Goal: Transaction & Acquisition: Purchase product/service

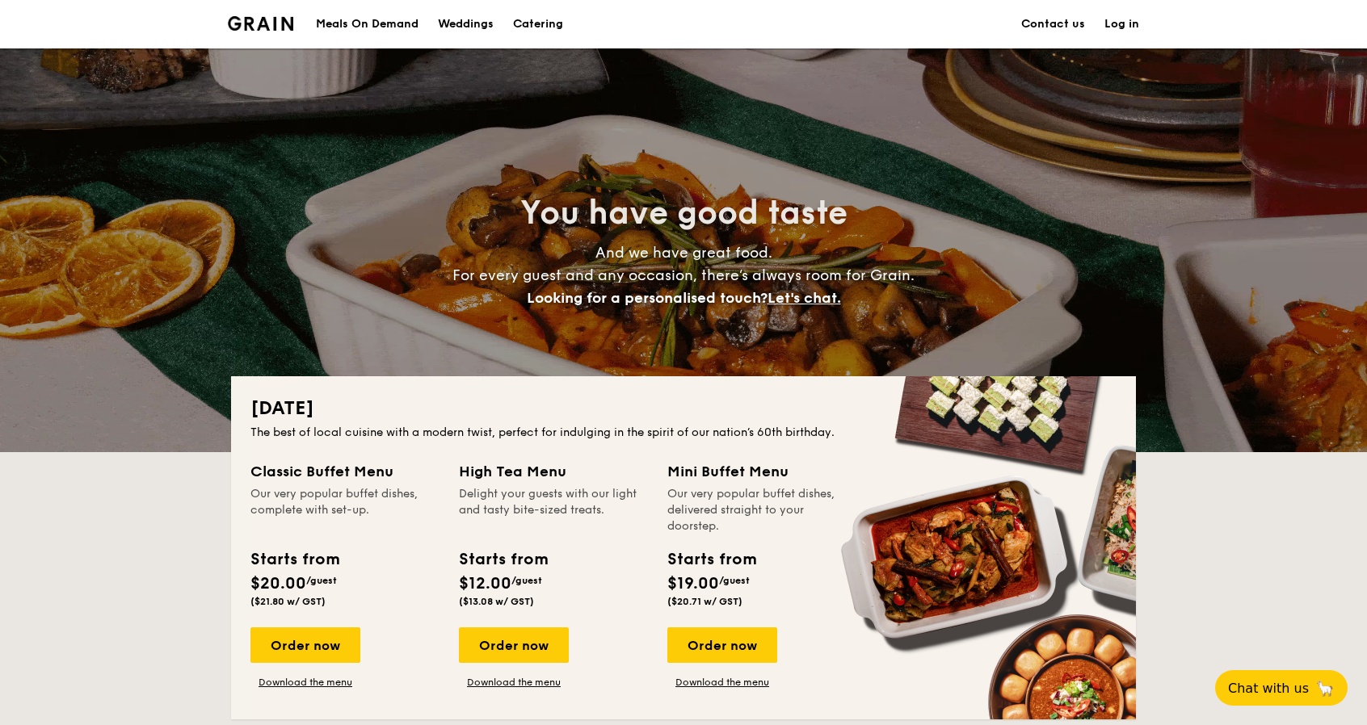
click at [1149, 22] on div "Meals On Demand Weddings Catering Contact us Log in" at bounding box center [683, 24] width 1367 height 48
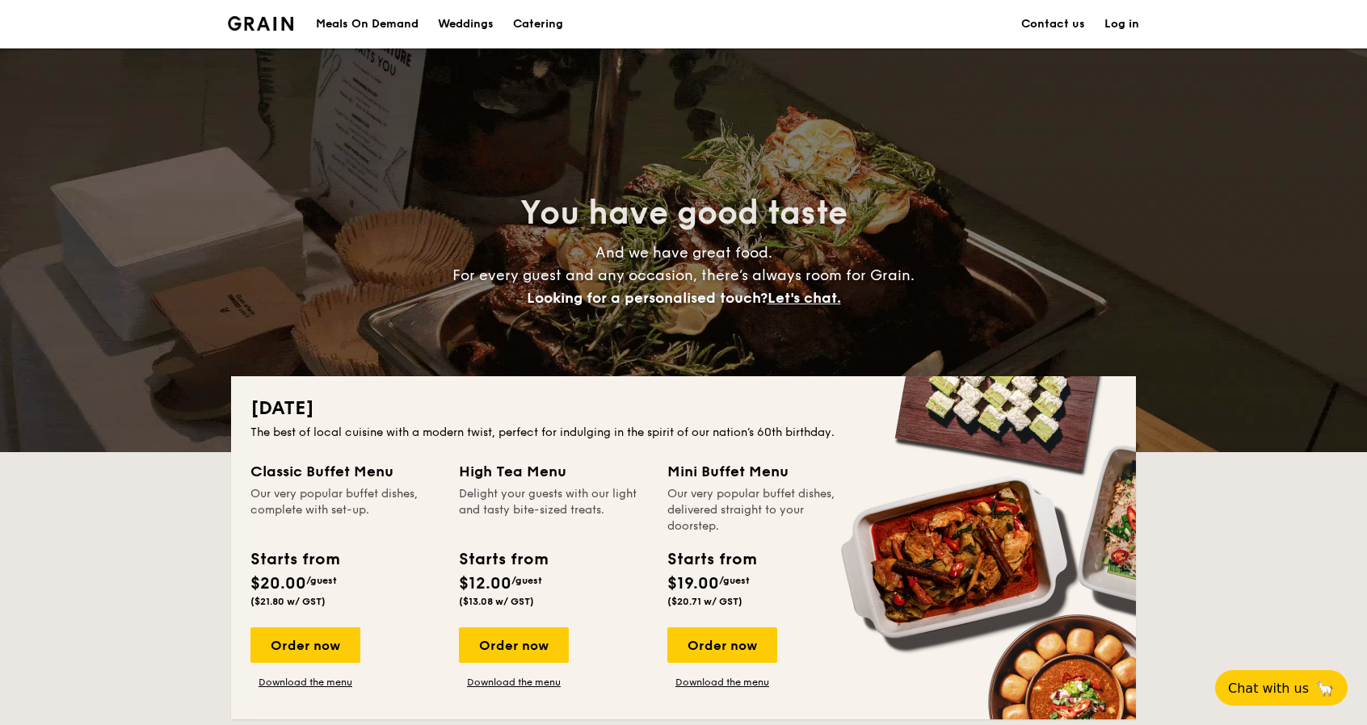
click at [1121, 23] on link "Log in" at bounding box center [1121, 24] width 35 height 48
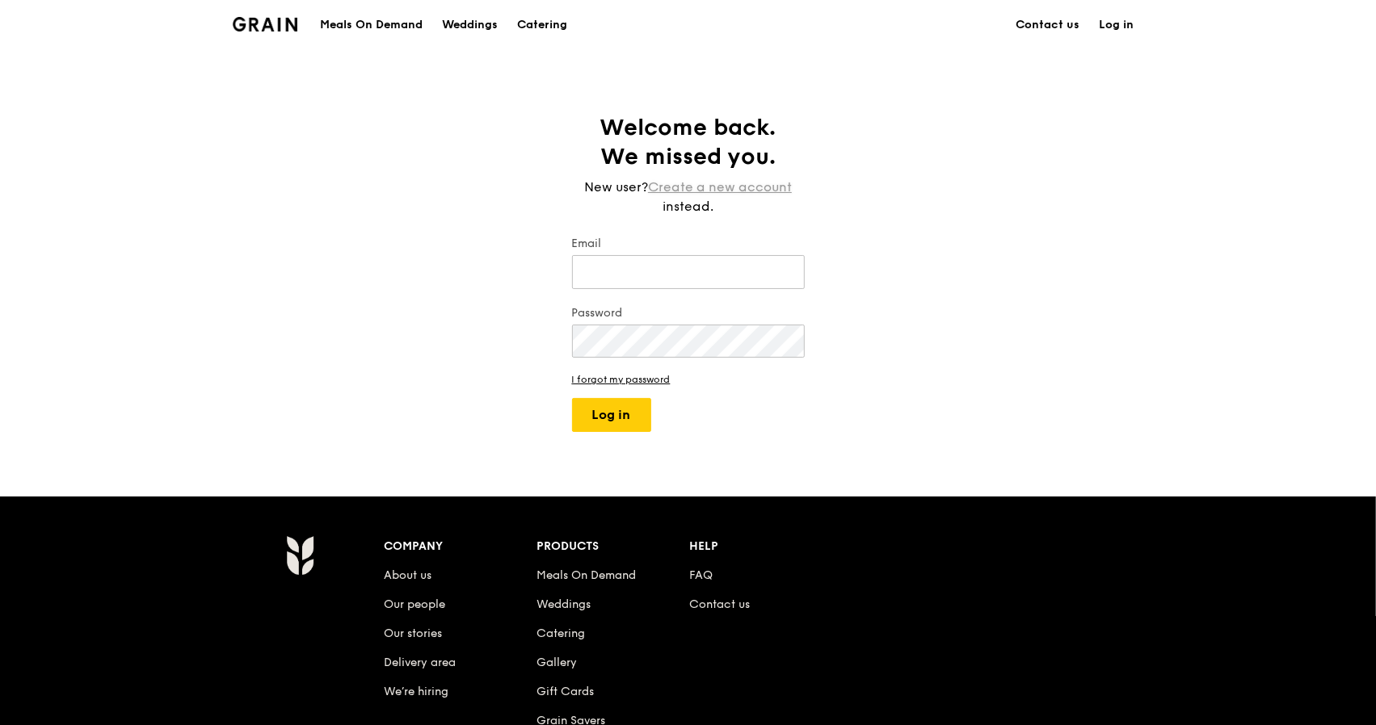
click at [746, 187] on link "Create a new account" at bounding box center [720, 187] width 144 height 19
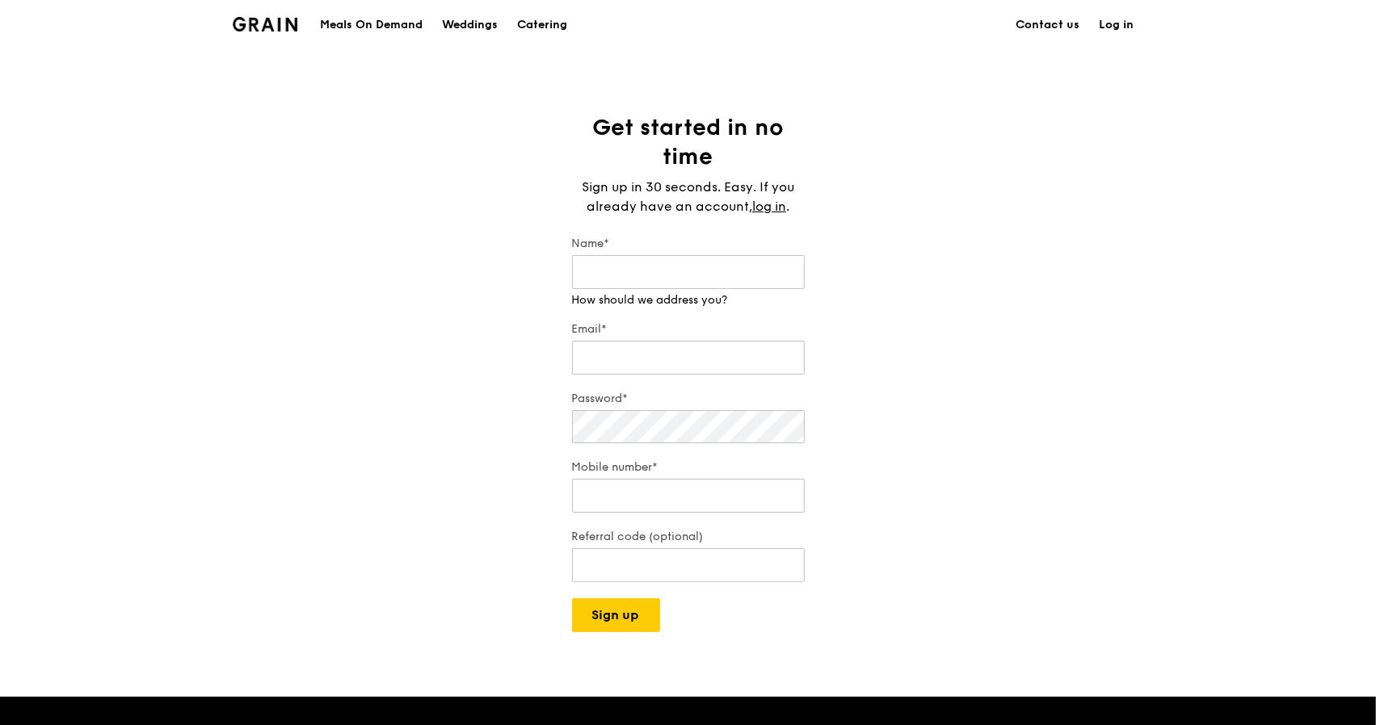
click at [683, 243] on label "Name*" at bounding box center [688, 244] width 233 height 16
click at [683, 255] on input "Name*" at bounding box center [688, 272] width 233 height 34
click at [688, 271] on input "Name*" at bounding box center [688, 272] width 233 height 34
click at [651, 272] on input "Name*" at bounding box center [688, 272] width 233 height 34
click at [733, 287] on input "Name*" at bounding box center [688, 272] width 233 height 34
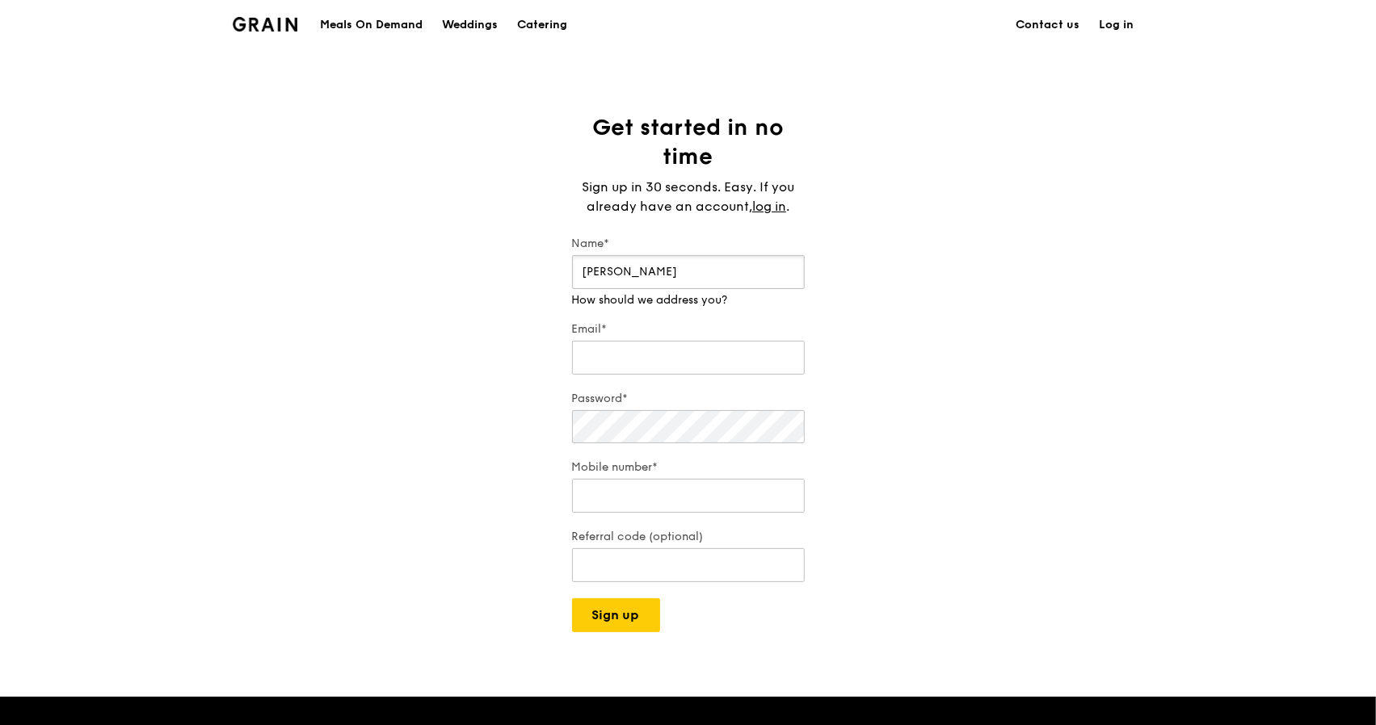
type input "Sean Lim"
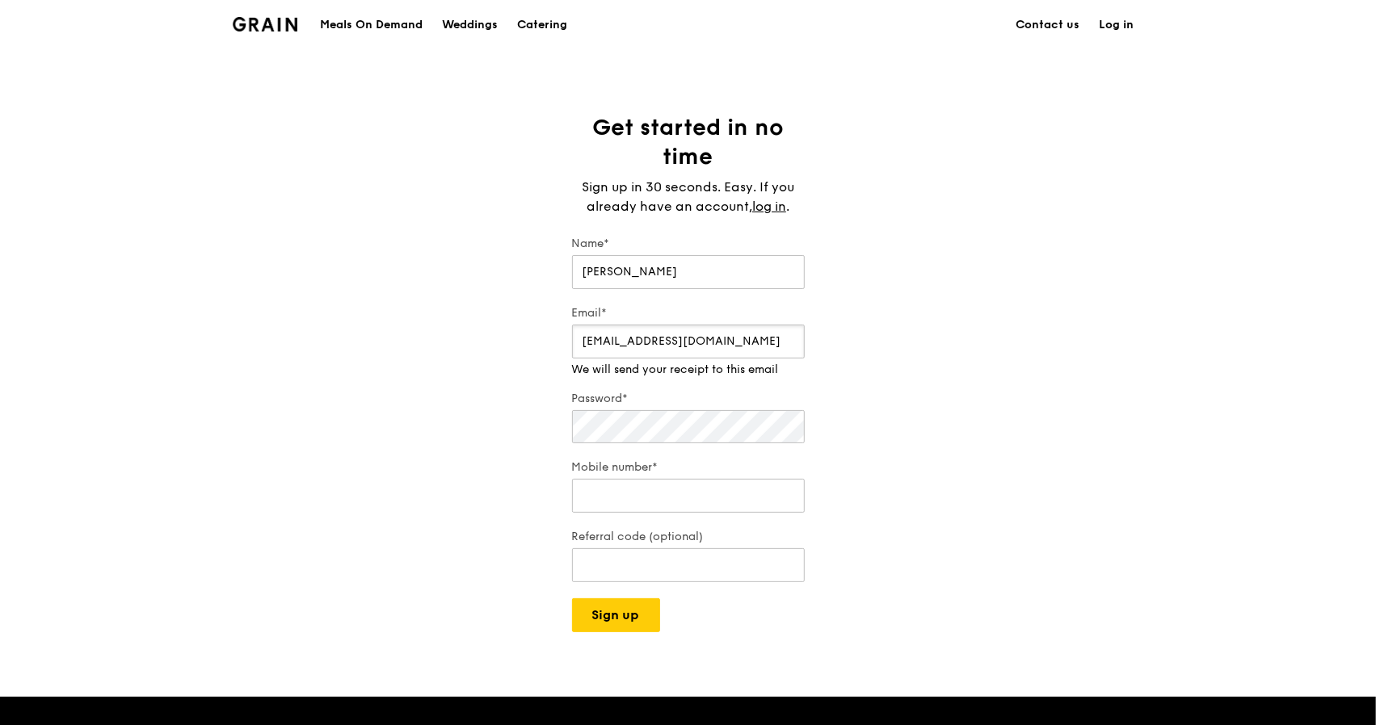
type input "seanlim7117@gmail.com"
type input "82017575"
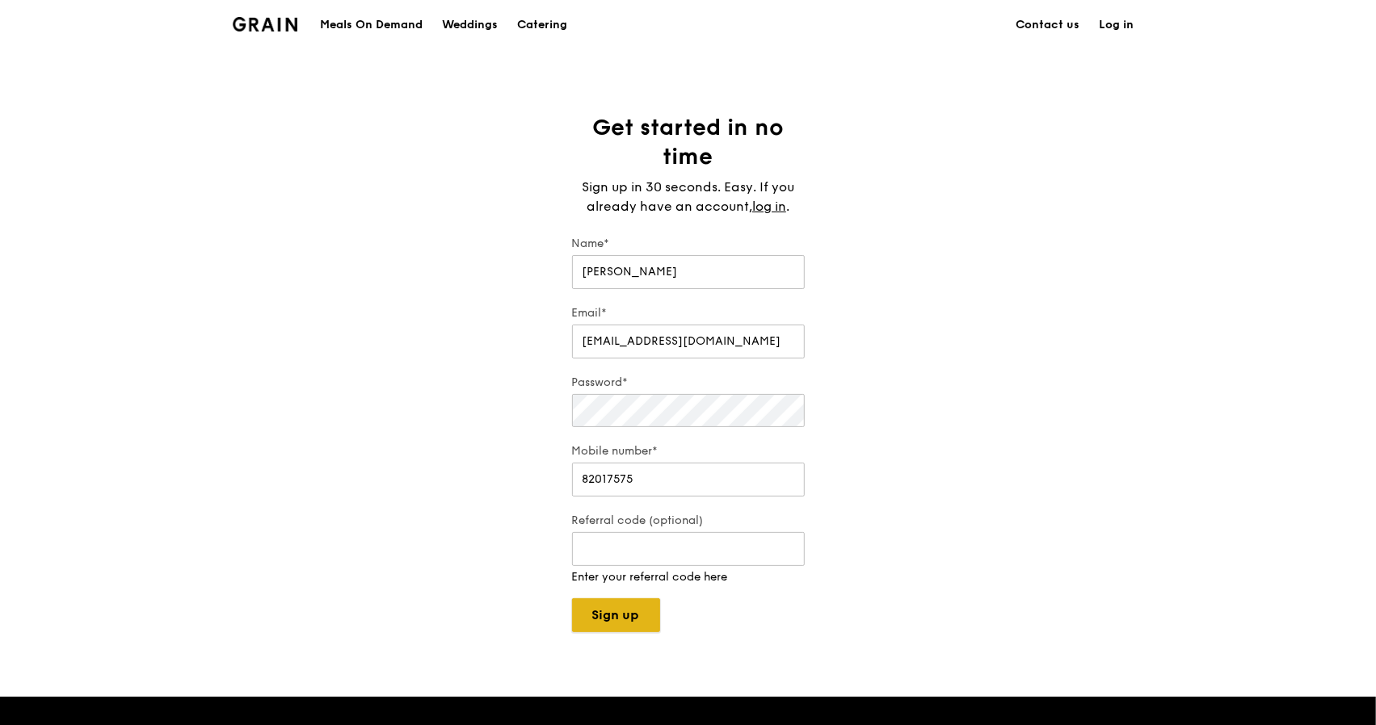
click at [616, 618] on div "Grain logo Meals On Demand Weddings Catering Contact us Log in Get started in n…" at bounding box center [688, 573] width 1376 height 1146
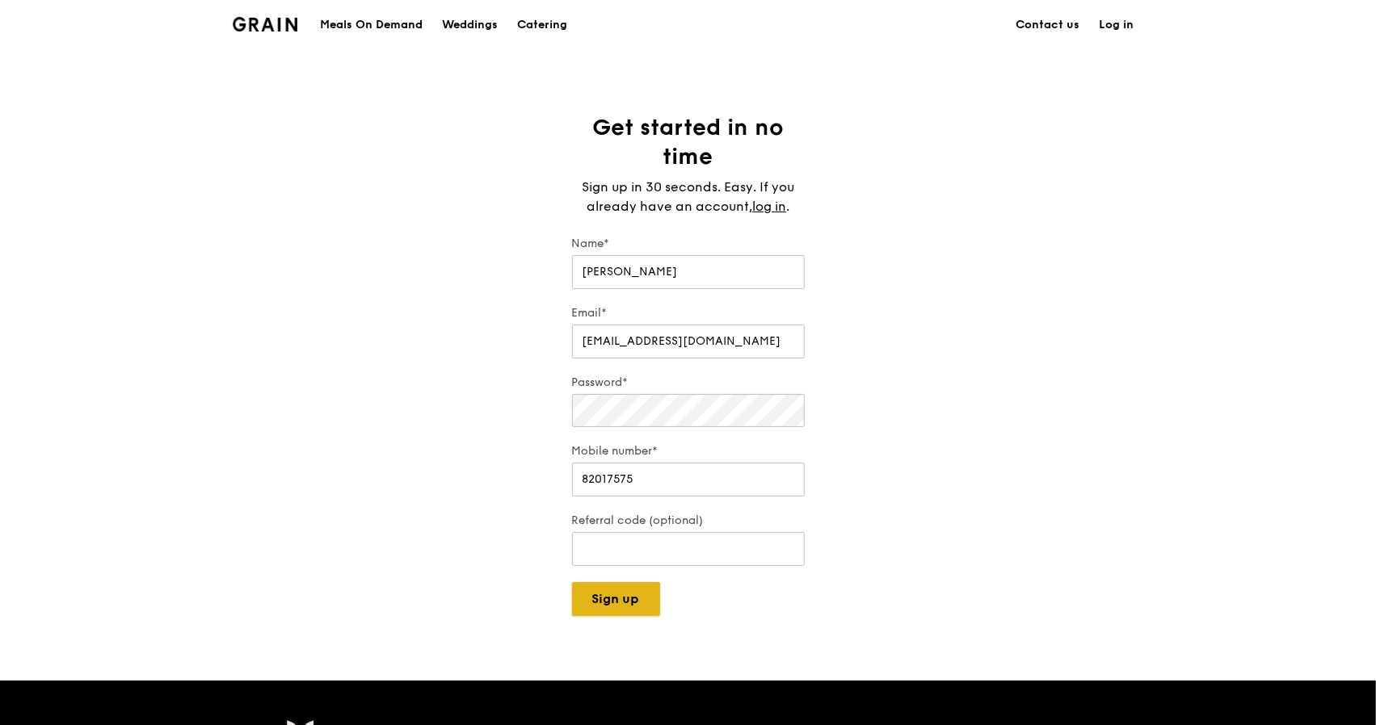
click at [616, 603] on button "Sign up" at bounding box center [616, 599] width 88 height 34
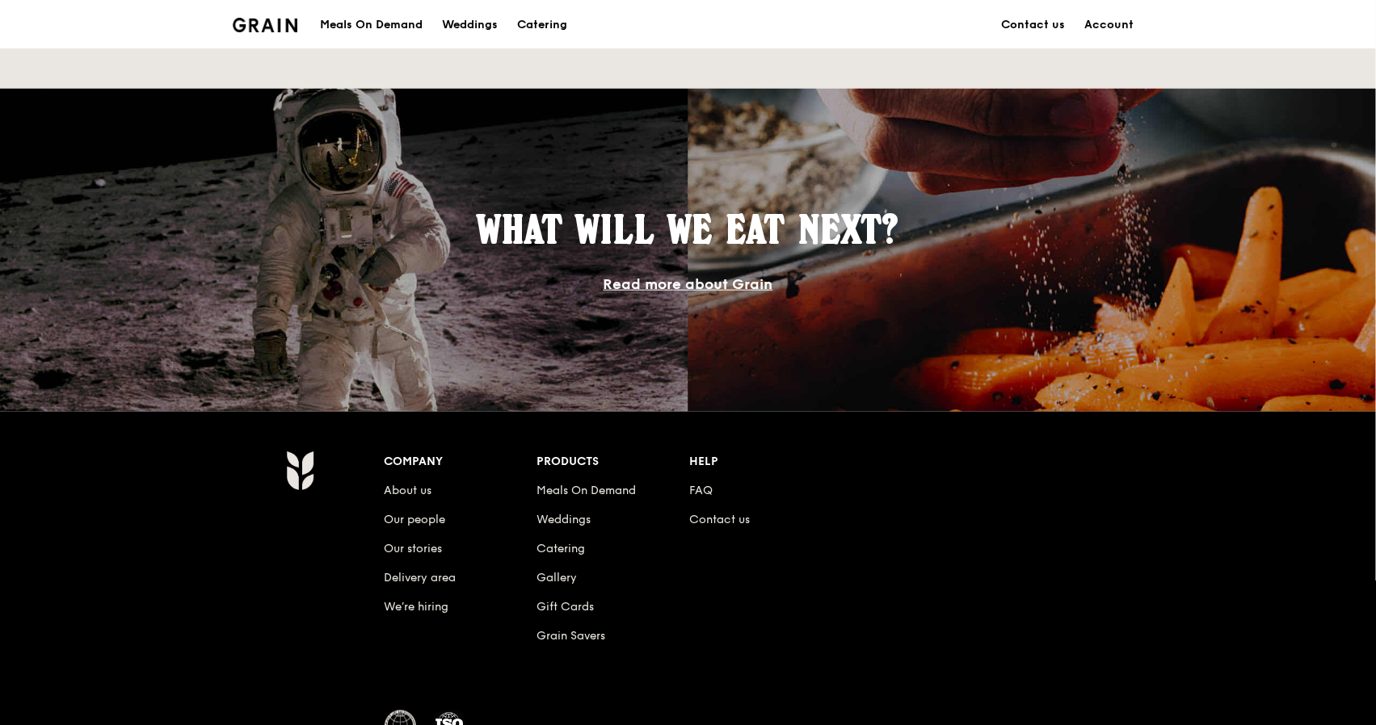
scroll to position [863, 0]
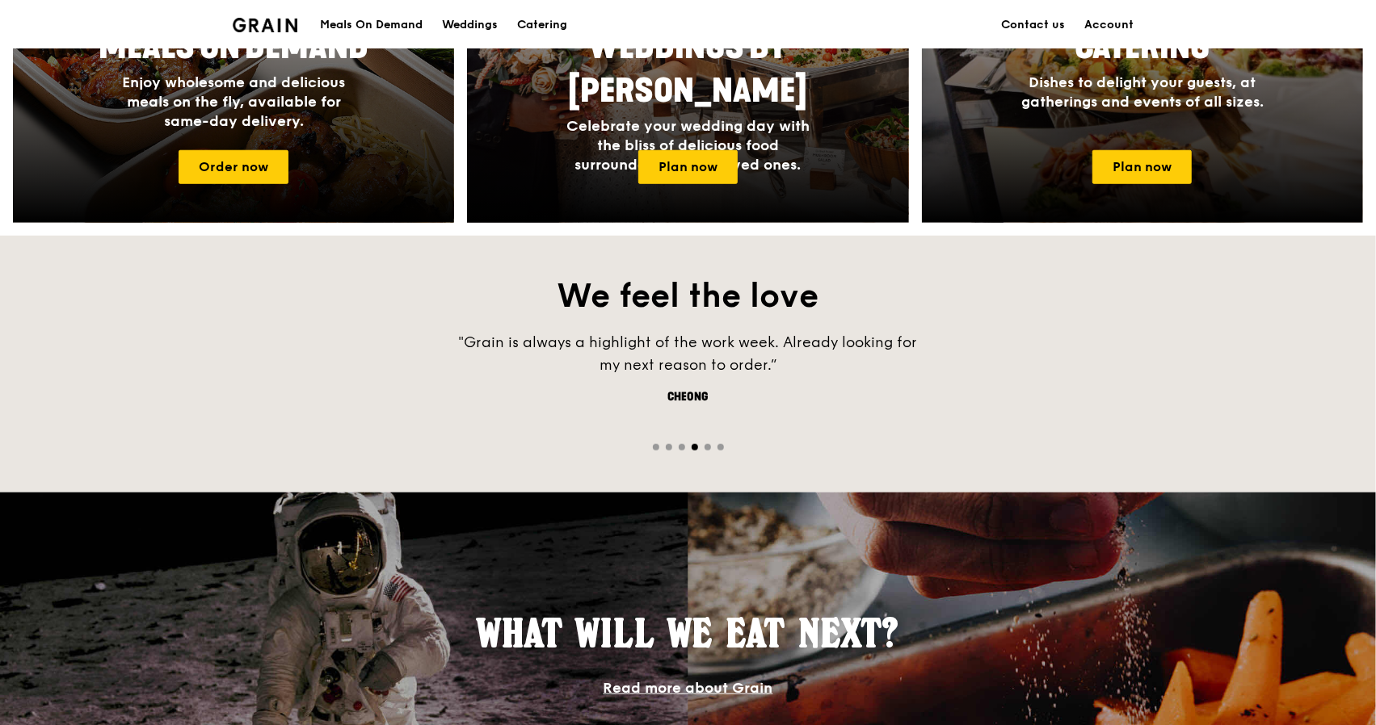
click at [281, 31] on img at bounding box center [265, 25] width 65 height 15
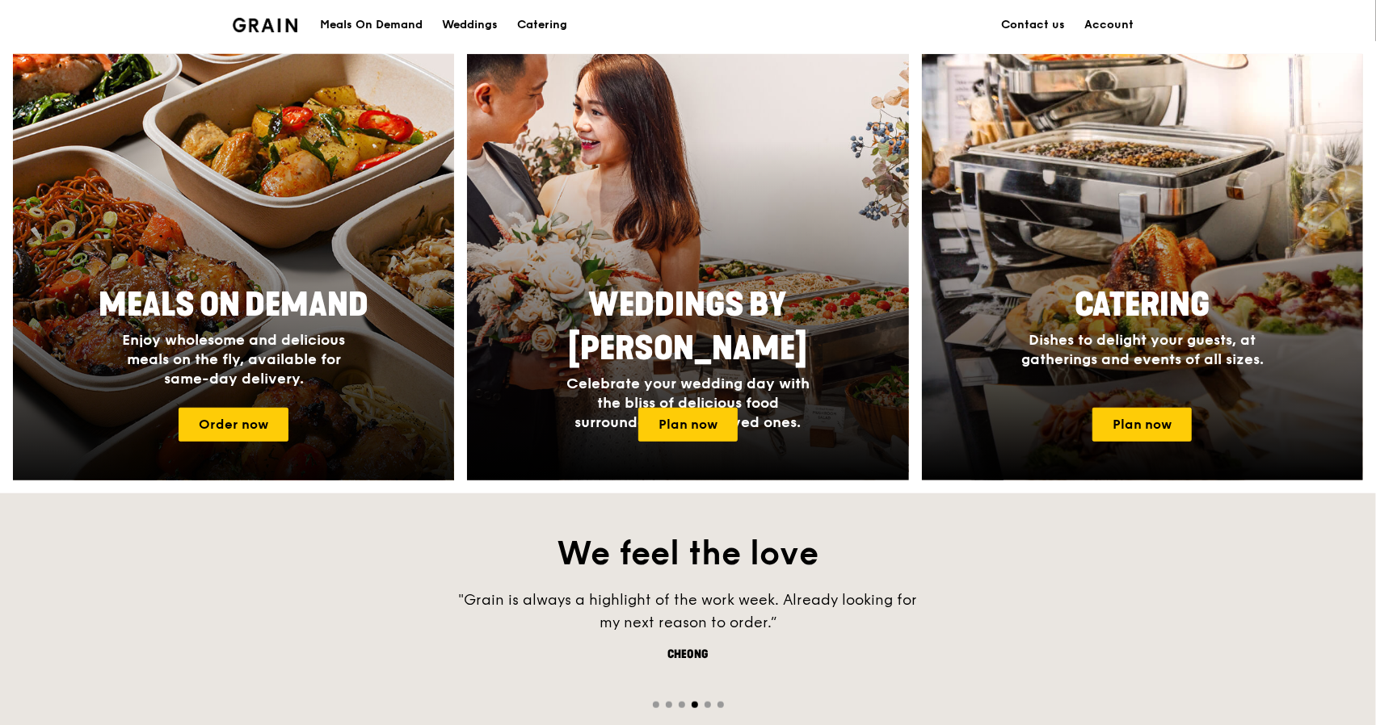
scroll to position [594, 0]
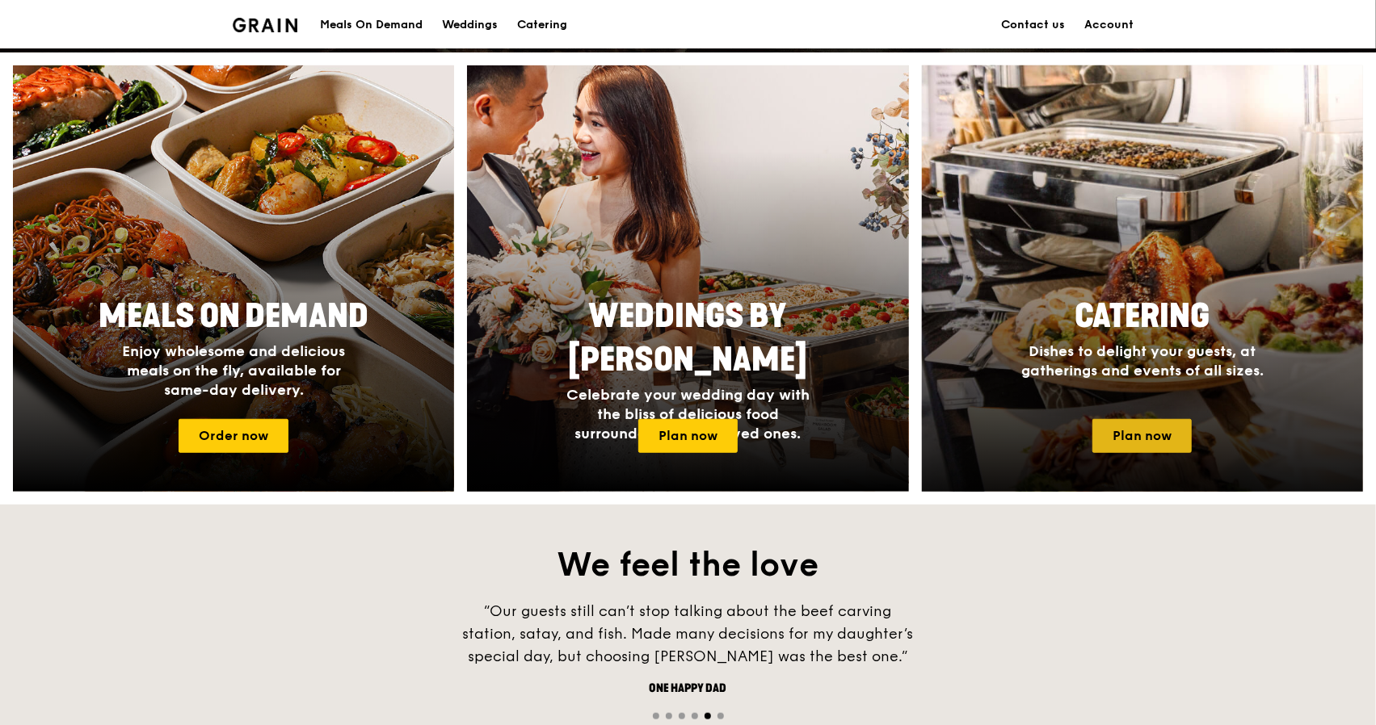
click at [1126, 444] on link "Plan now" at bounding box center [1141, 436] width 99 height 34
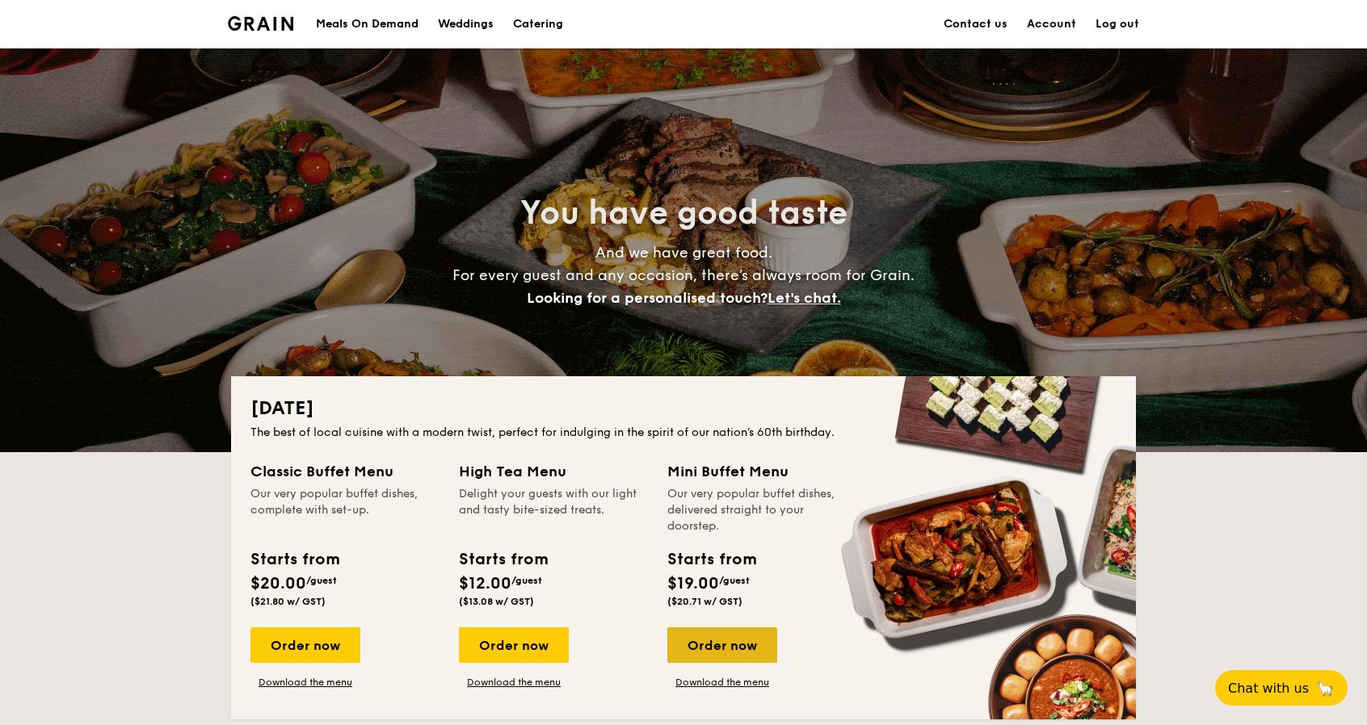
click at [738, 641] on div "Order now" at bounding box center [722, 646] width 110 height 36
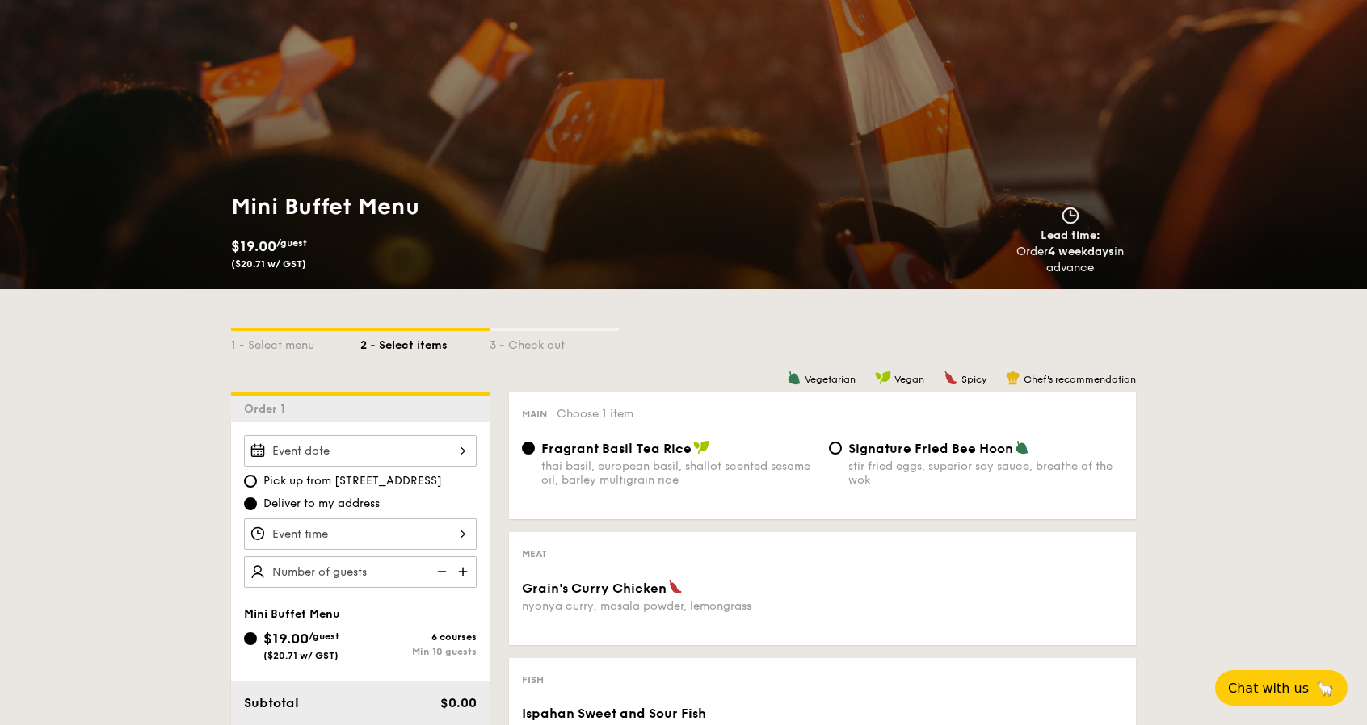
scroll to position [134, 0]
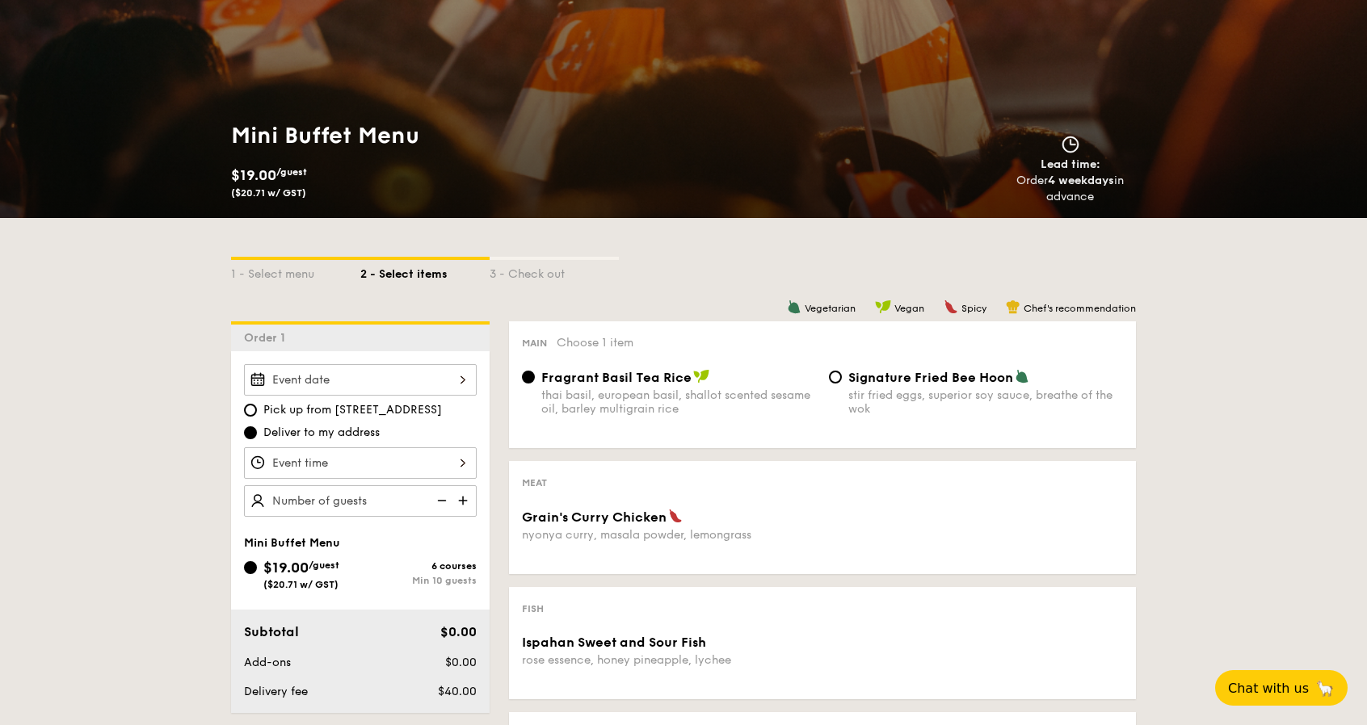
click at [371, 376] on div at bounding box center [360, 380] width 233 height 32
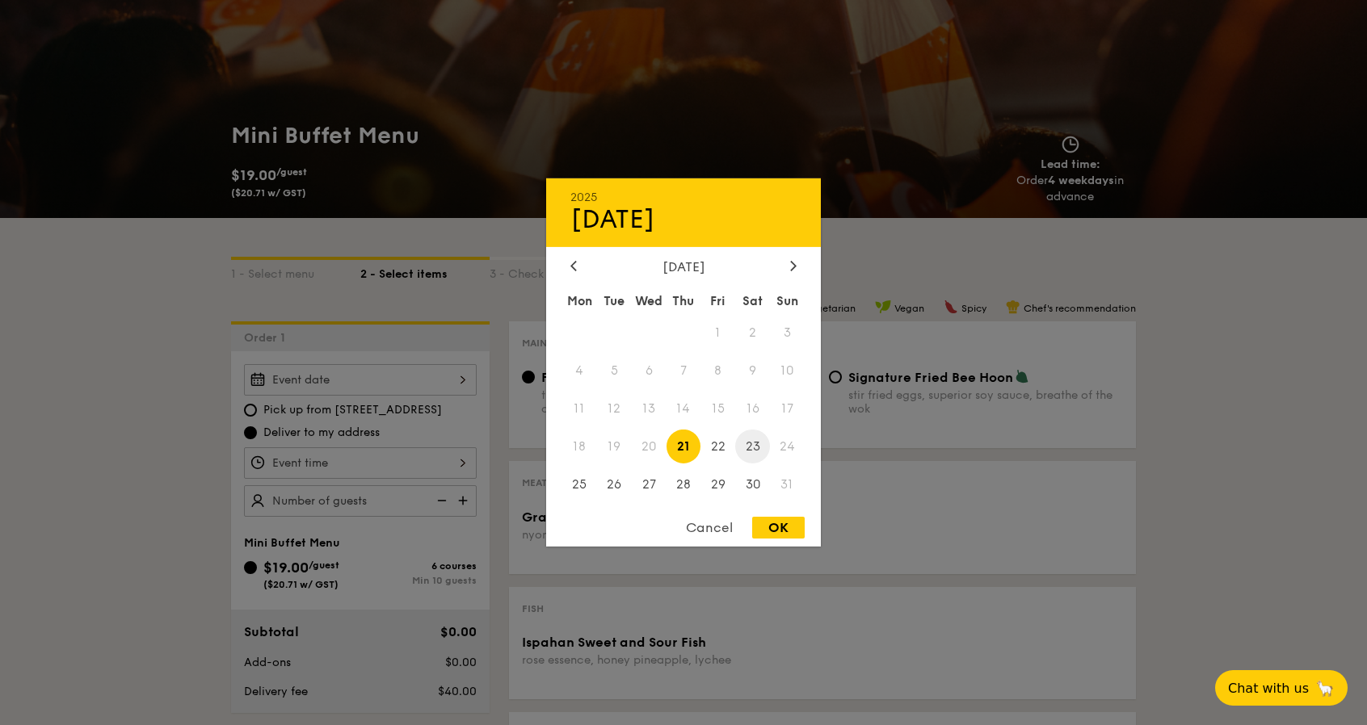
click at [753, 444] on span "23" at bounding box center [752, 446] width 35 height 35
click at [793, 528] on div "OK" at bounding box center [778, 528] width 53 height 22
type input "[DATE]"
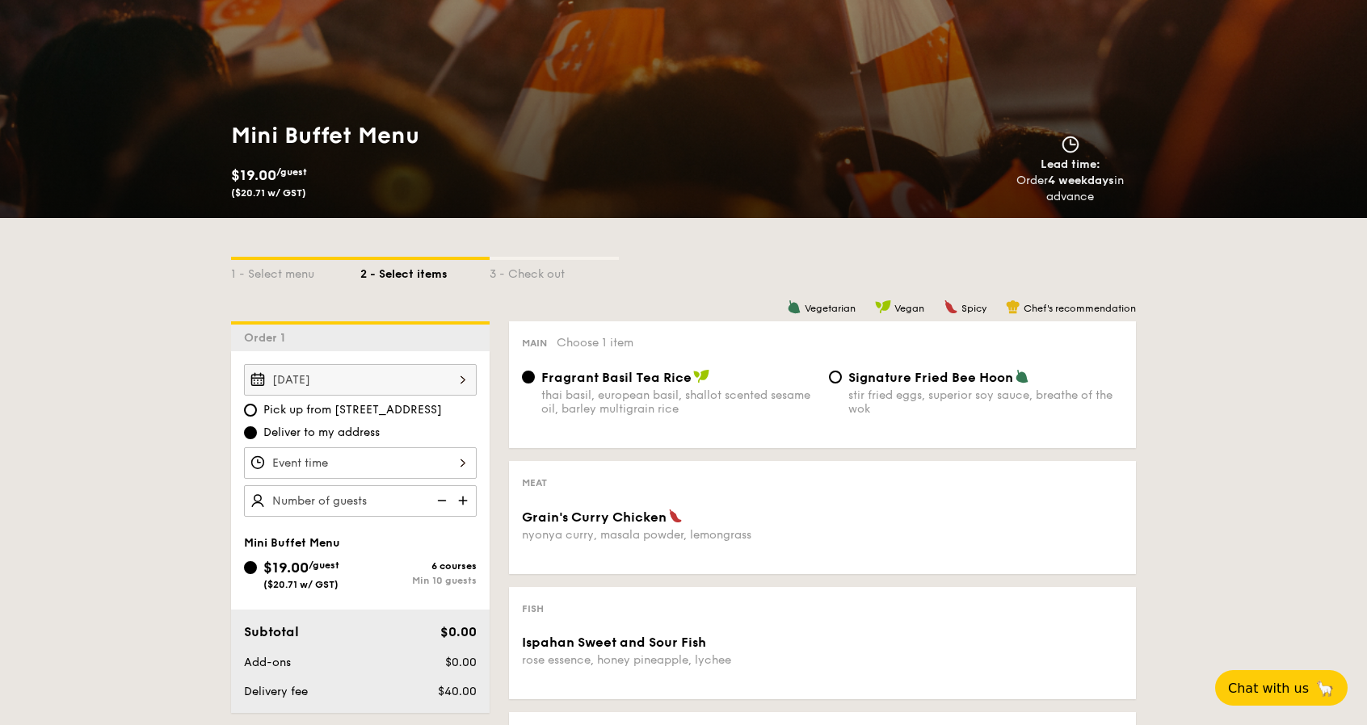
click at [437, 455] on div at bounding box center [360, 464] width 233 height 32
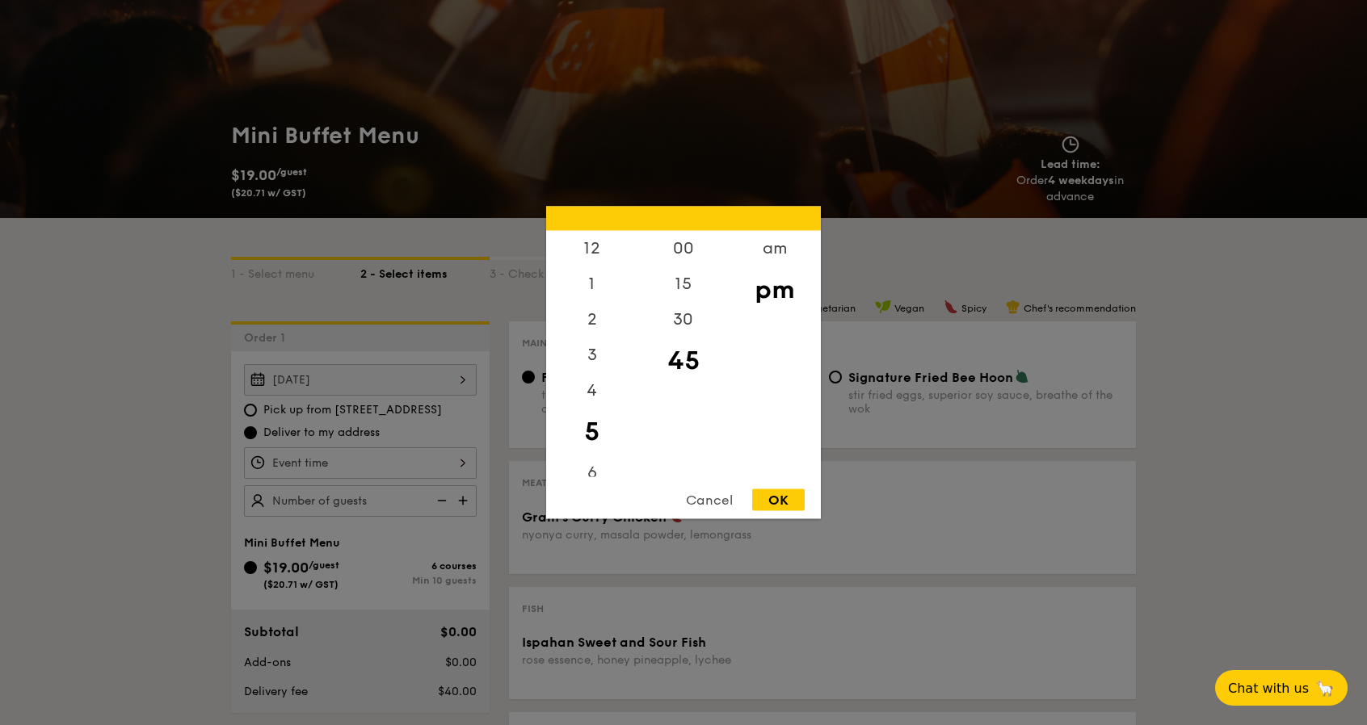
click at [593, 413] on div "5" at bounding box center [591, 432] width 91 height 47
click at [596, 432] on div "5" at bounding box center [591, 432] width 91 height 47
drag, startPoint x: 682, startPoint y: 372, endPoint x: 685, endPoint y: 389, distance: 17.3
click at [667, 422] on div "00 15 30 45" at bounding box center [682, 354] width 91 height 246
click at [677, 250] on div "00" at bounding box center [682, 254] width 91 height 47
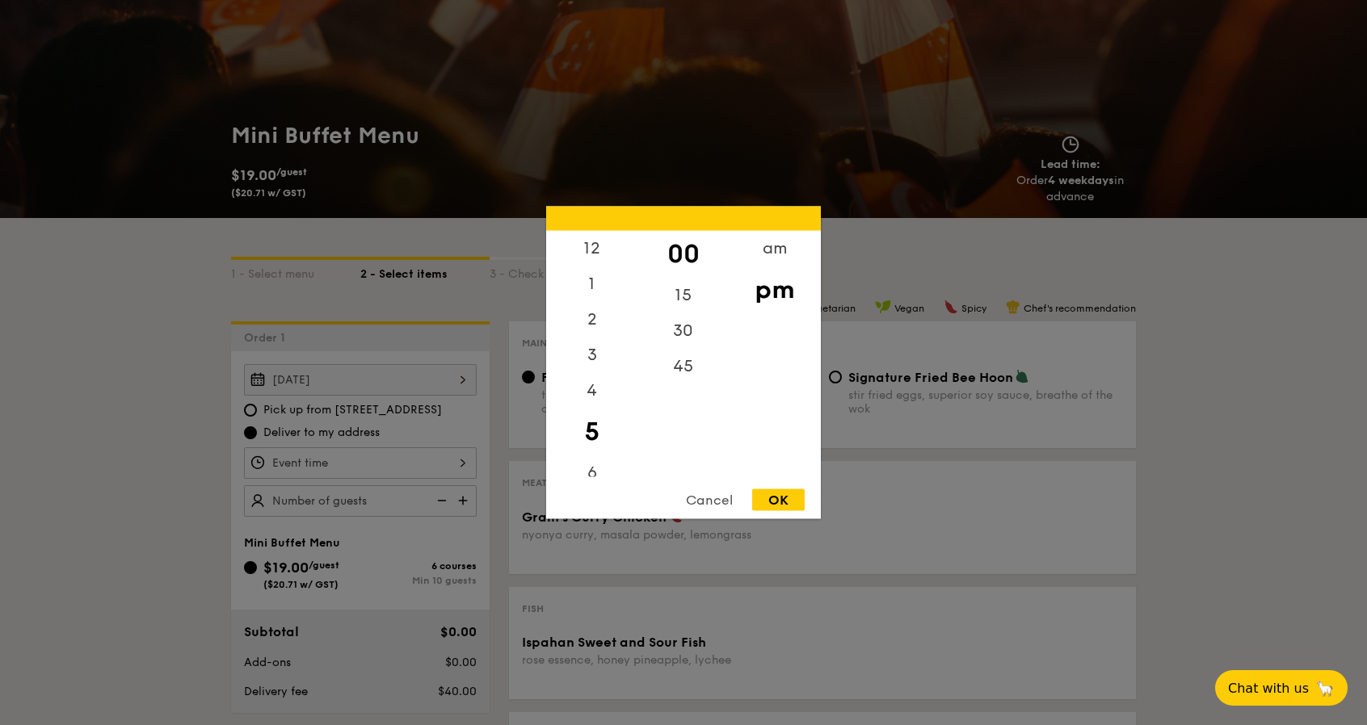
click at [779, 505] on div "OK" at bounding box center [778, 501] width 53 height 22
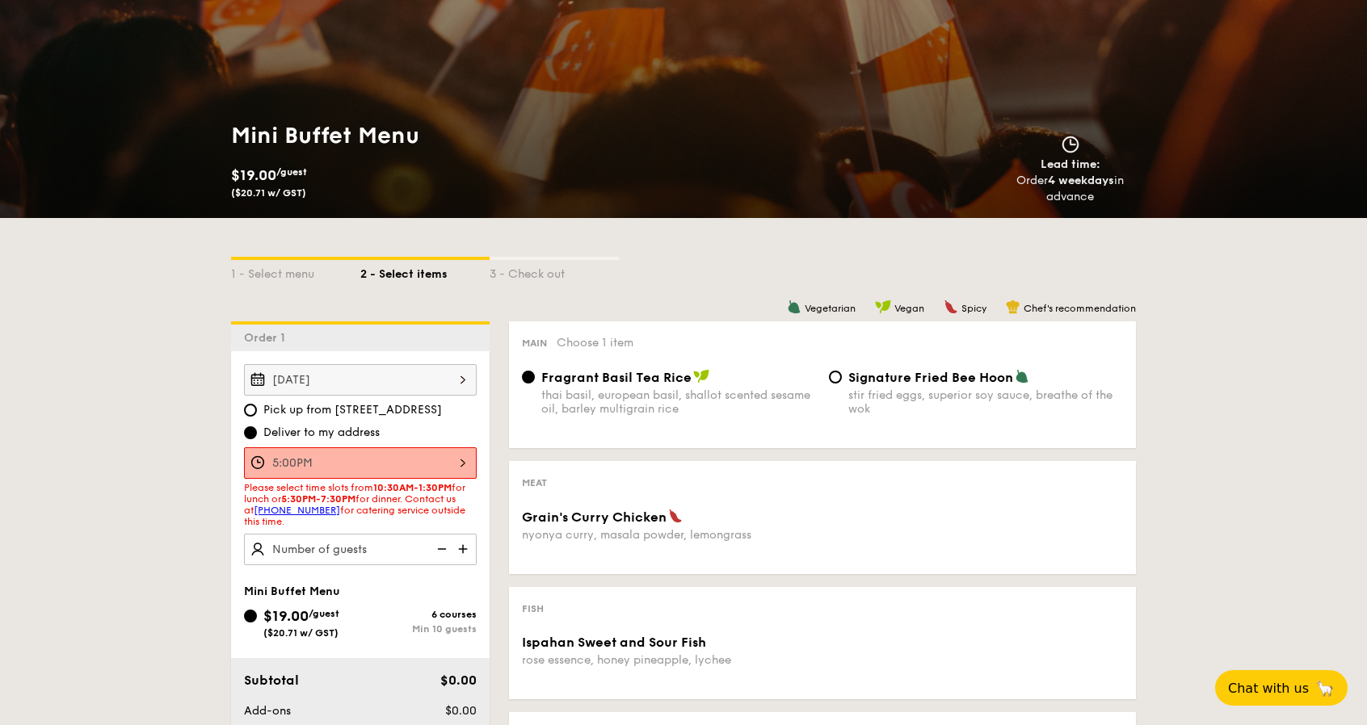
click at [446, 463] on div "5:00PM" at bounding box center [360, 464] width 233 height 32
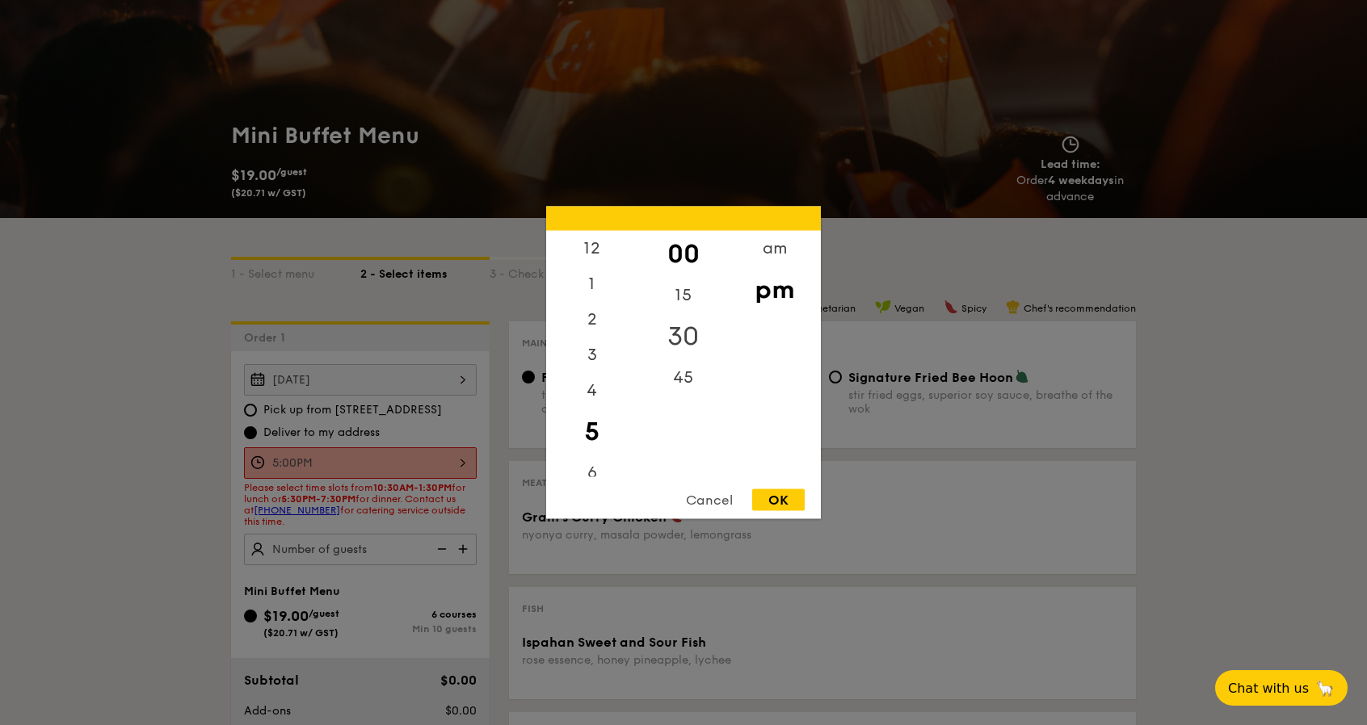
click at [691, 325] on div "30" at bounding box center [682, 336] width 91 height 47
click at [801, 500] on div "OK" at bounding box center [778, 501] width 53 height 22
type input "5:30PM"
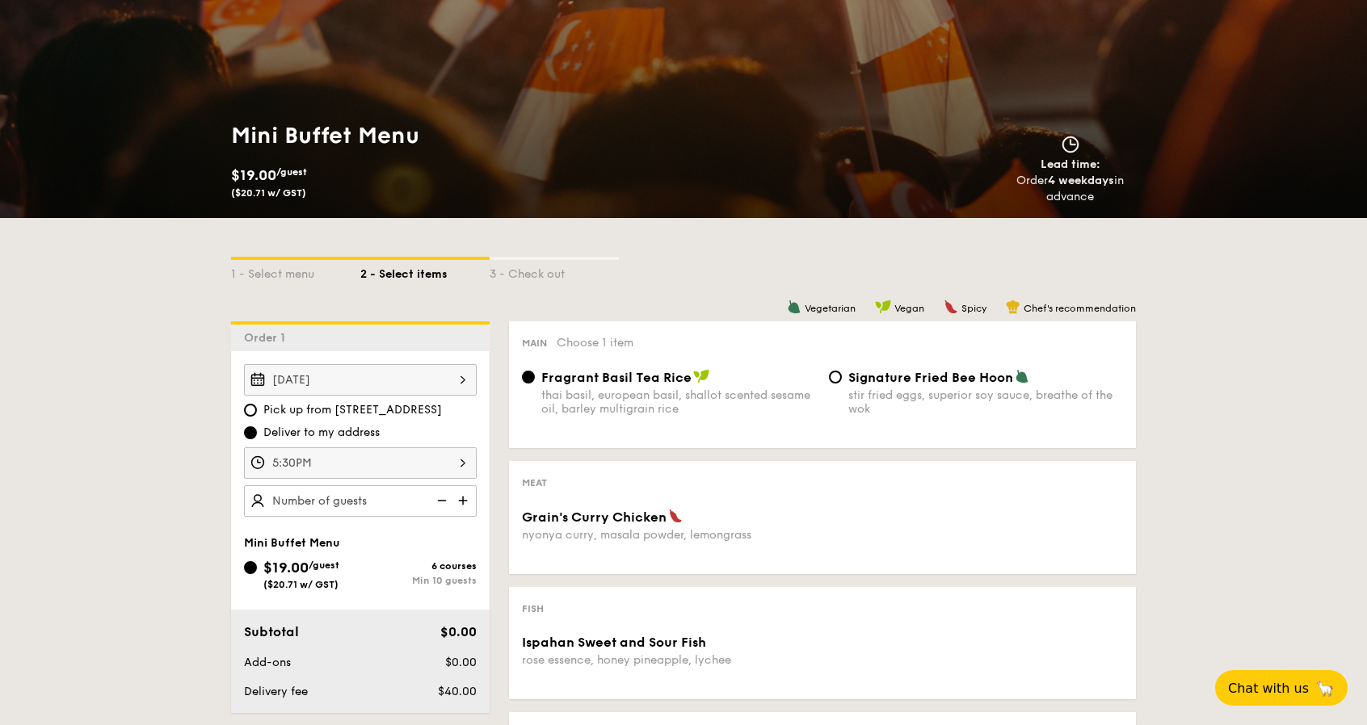
click at [457, 497] on img at bounding box center [464, 501] width 24 height 31
click at [459, 497] on img at bounding box center [464, 501] width 24 height 31
type input "15 guests"
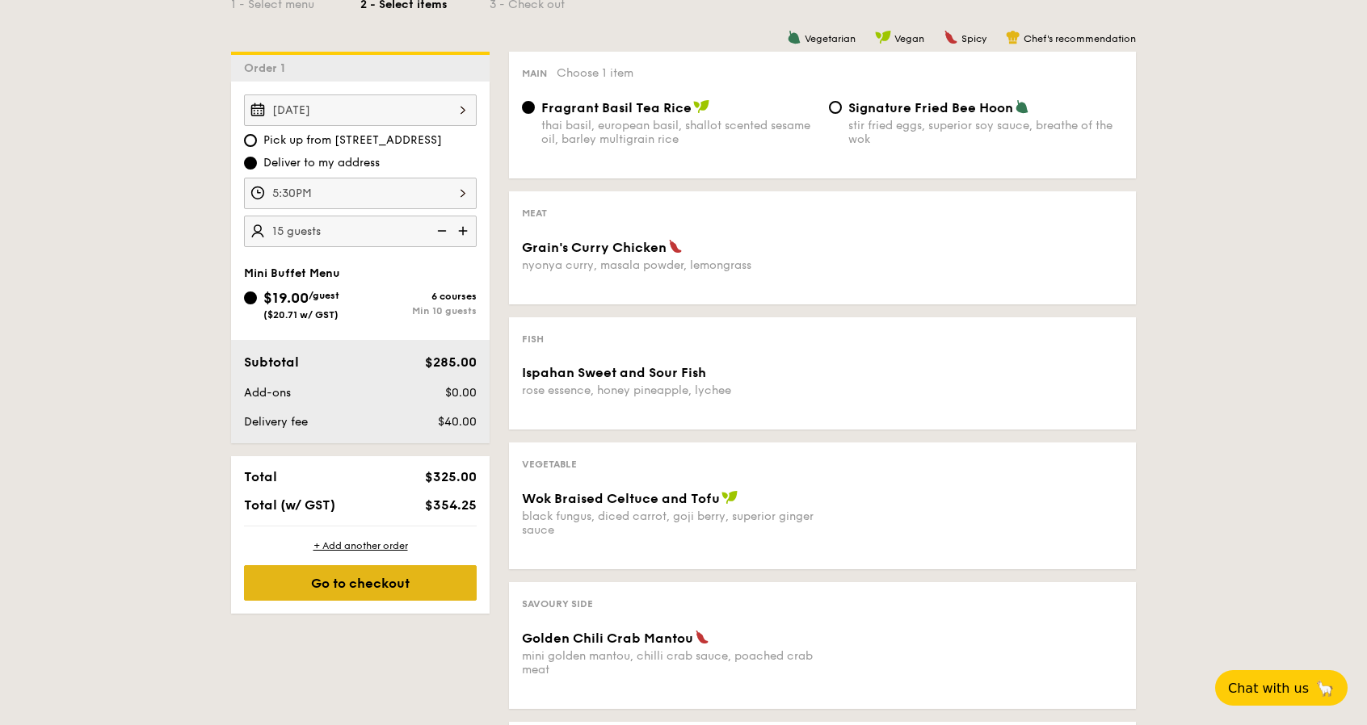
click at [369, 582] on div "Go to checkout" at bounding box center [360, 584] width 233 height 36
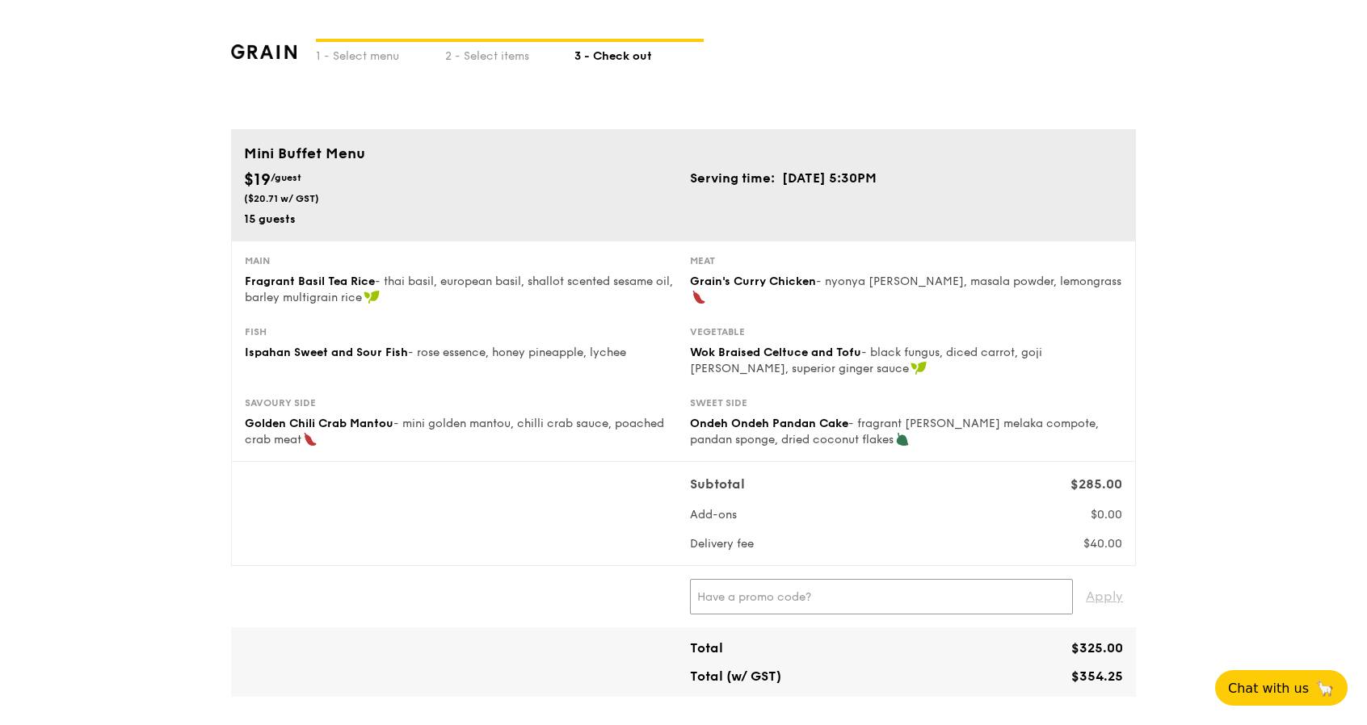
click at [943, 602] on input "text" at bounding box center [881, 597] width 383 height 36
click at [831, 591] on input "text" at bounding box center [881, 597] width 383 height 36
paste input "I"
type input "IREADGRAINADS"
click at [1113, 588] on span "Apply" at bounding box center [1104, 597] width 37 height 36
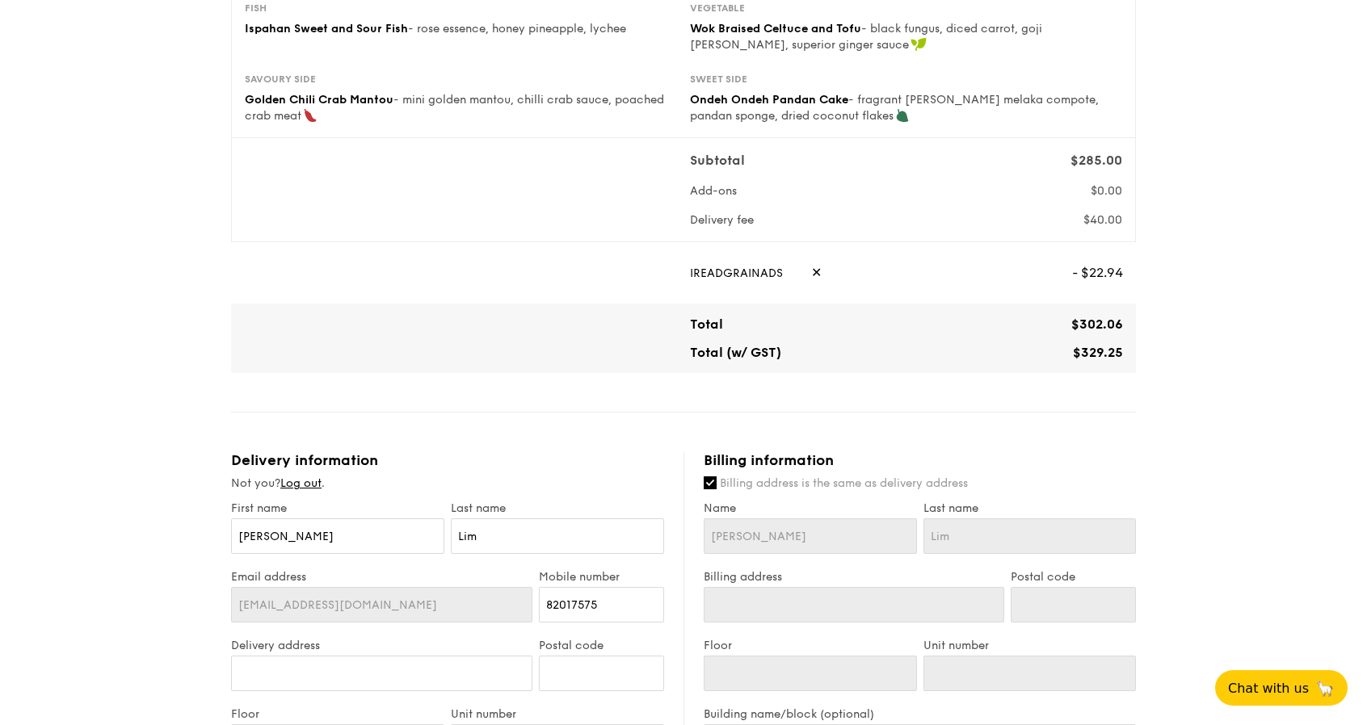
scroll to position [134, 0]
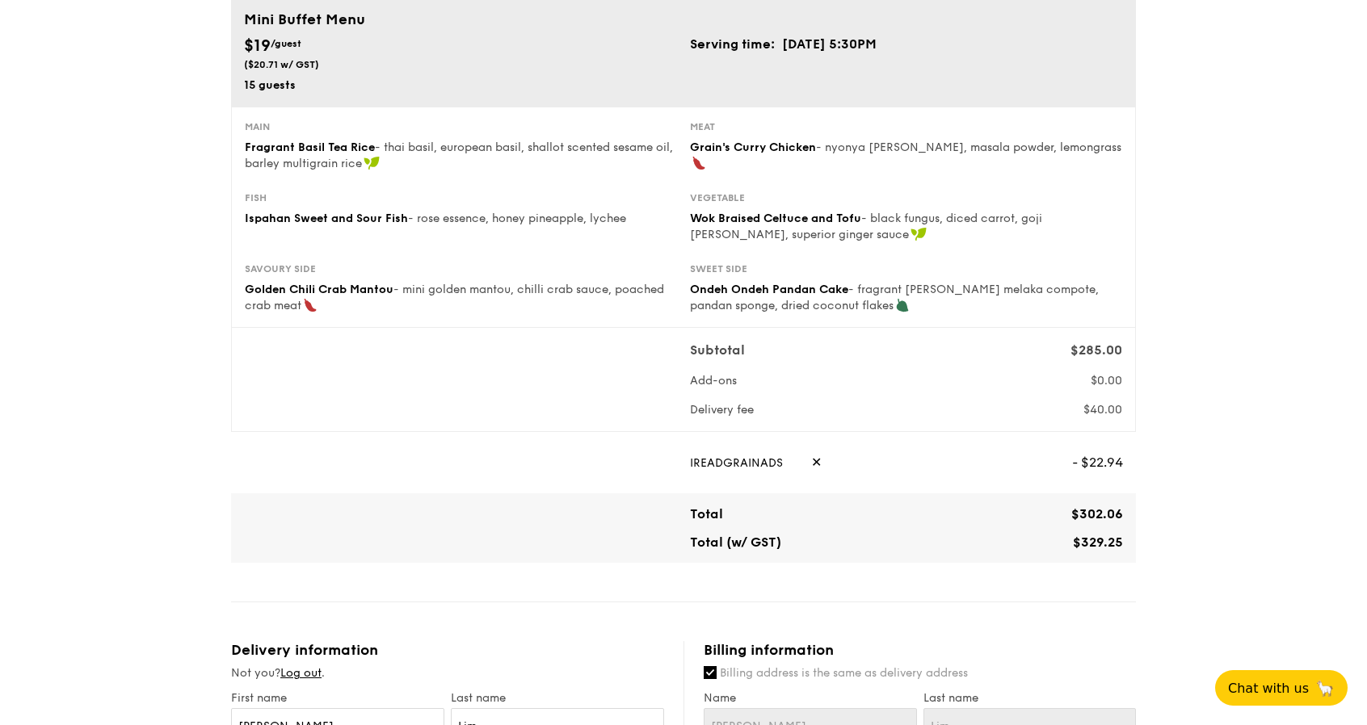
click at [793, 462] on div "IREADGRAINADS ✕" at bounding box center [874, 463] width 369 height 36
click at [797, 462] on div "IREADGRAINADS ✕" at bounding box center [874, 463] width 369 height 36
click at [811, 462] on span "✕" at bounding box center [816, 463] width 11 height 36
click at [759, 458] on input "text" at bounding box center [881, 463] width 383 height 36
type input "WELCOMEFEAST"
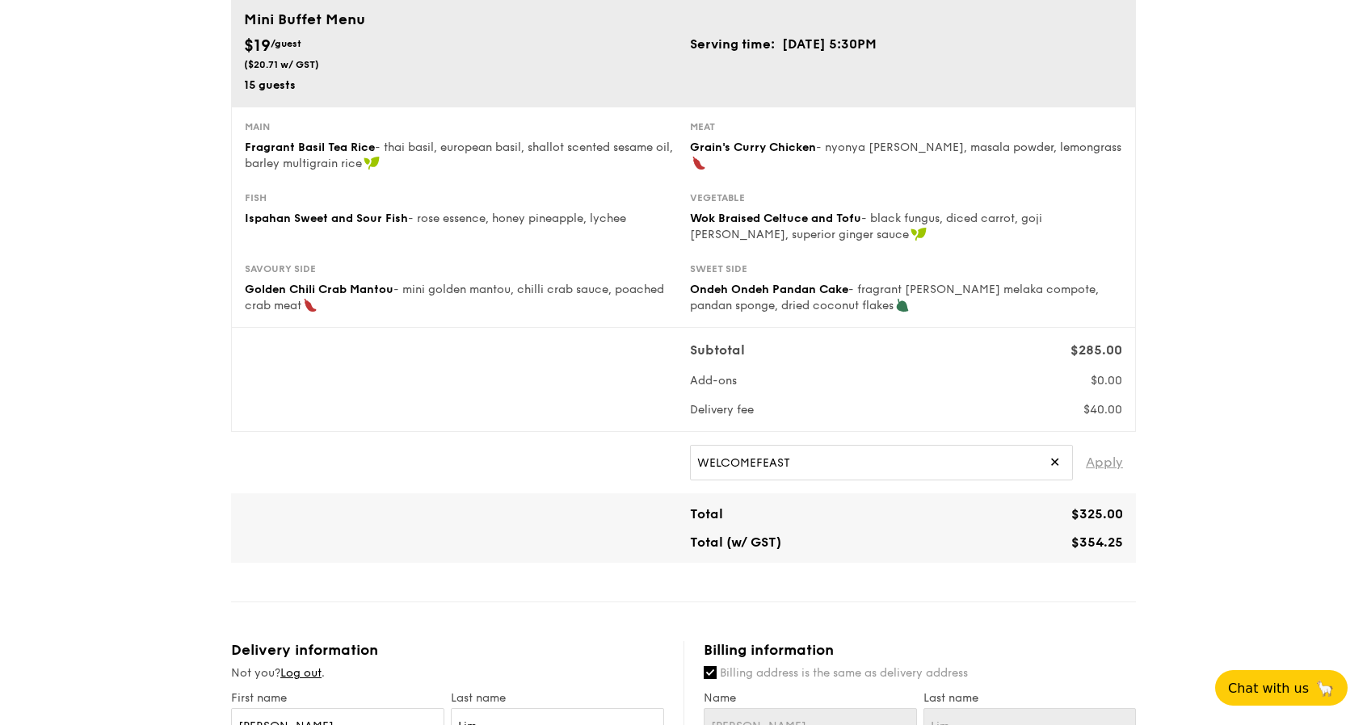
click at [1115, 461] on span "Apply" at bounding box center [1104, 463] width 37 height 36
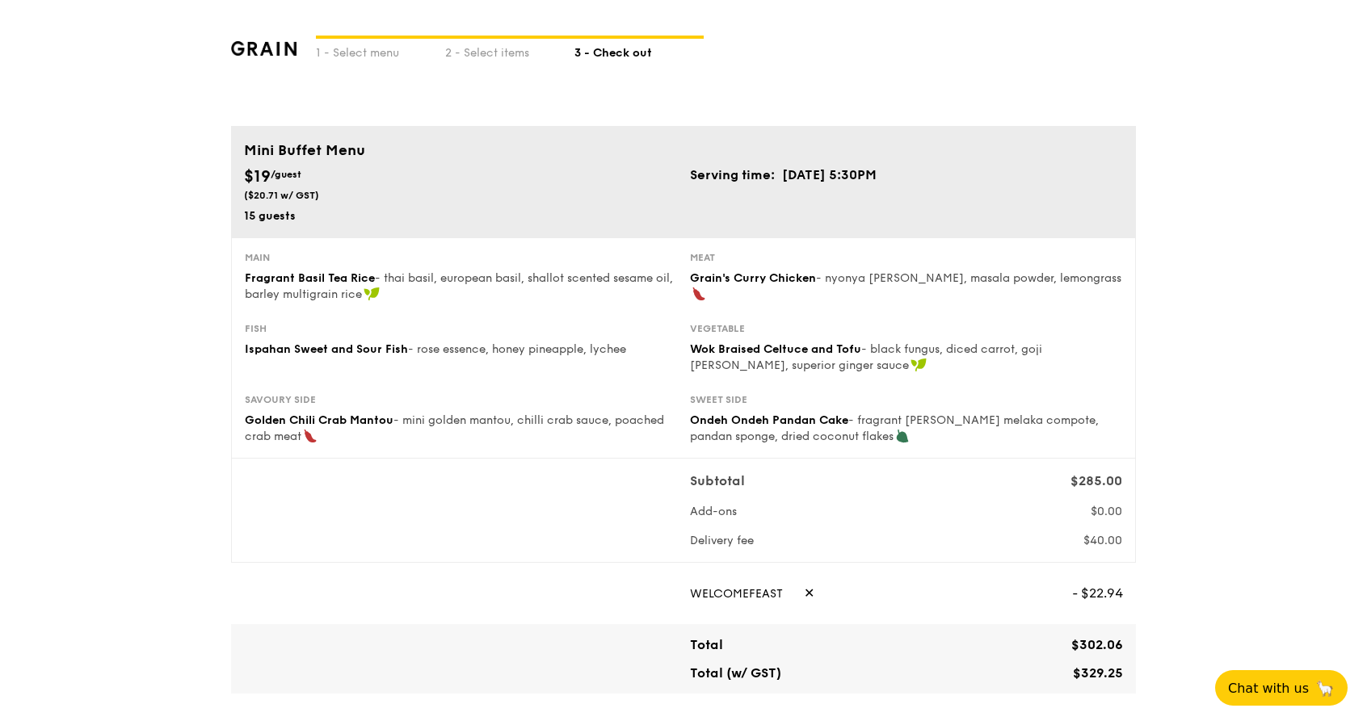
scroll to position [0, 0]
